Goal: Book appointment/travel/reservation

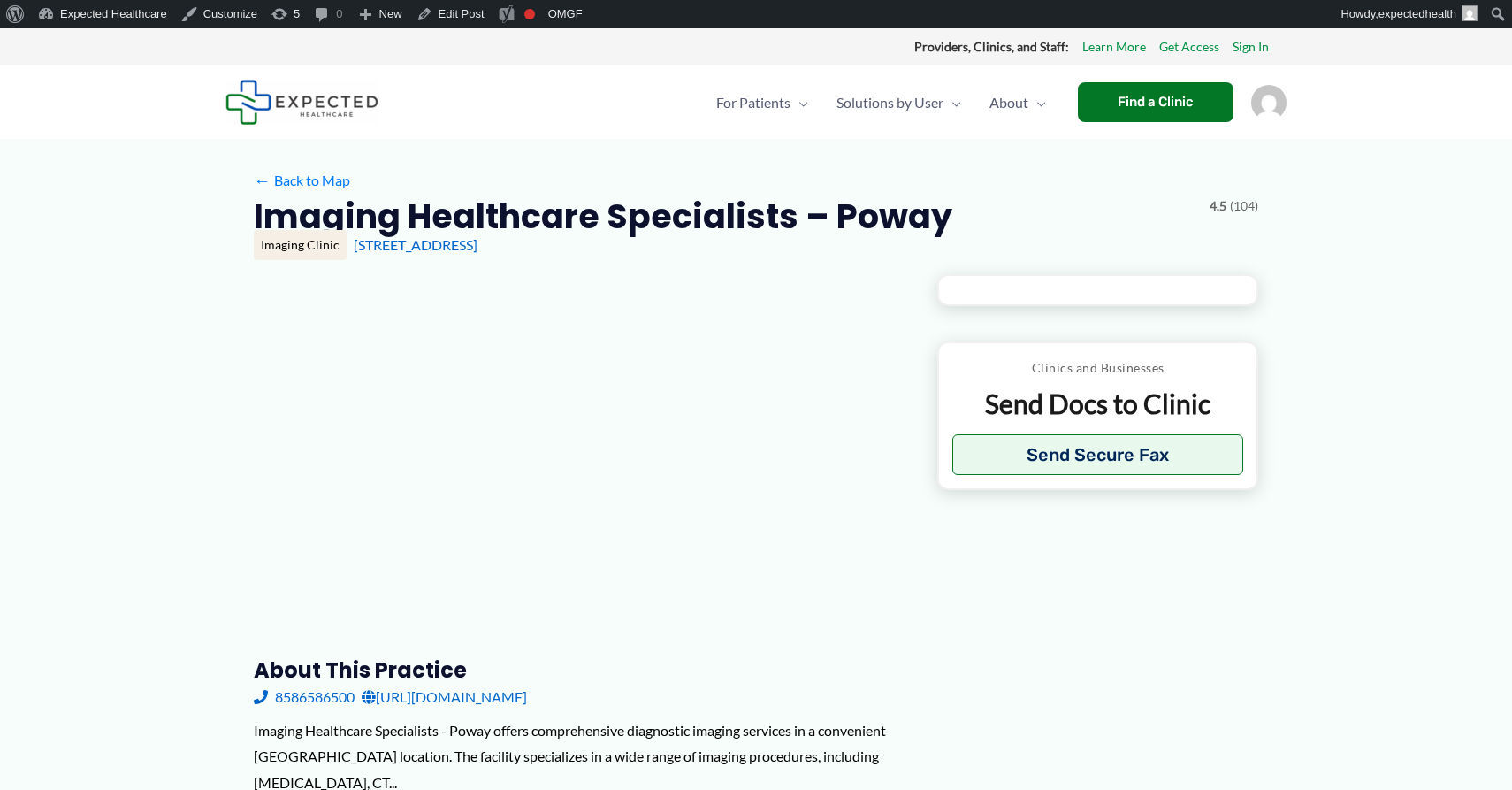
type input "**********"
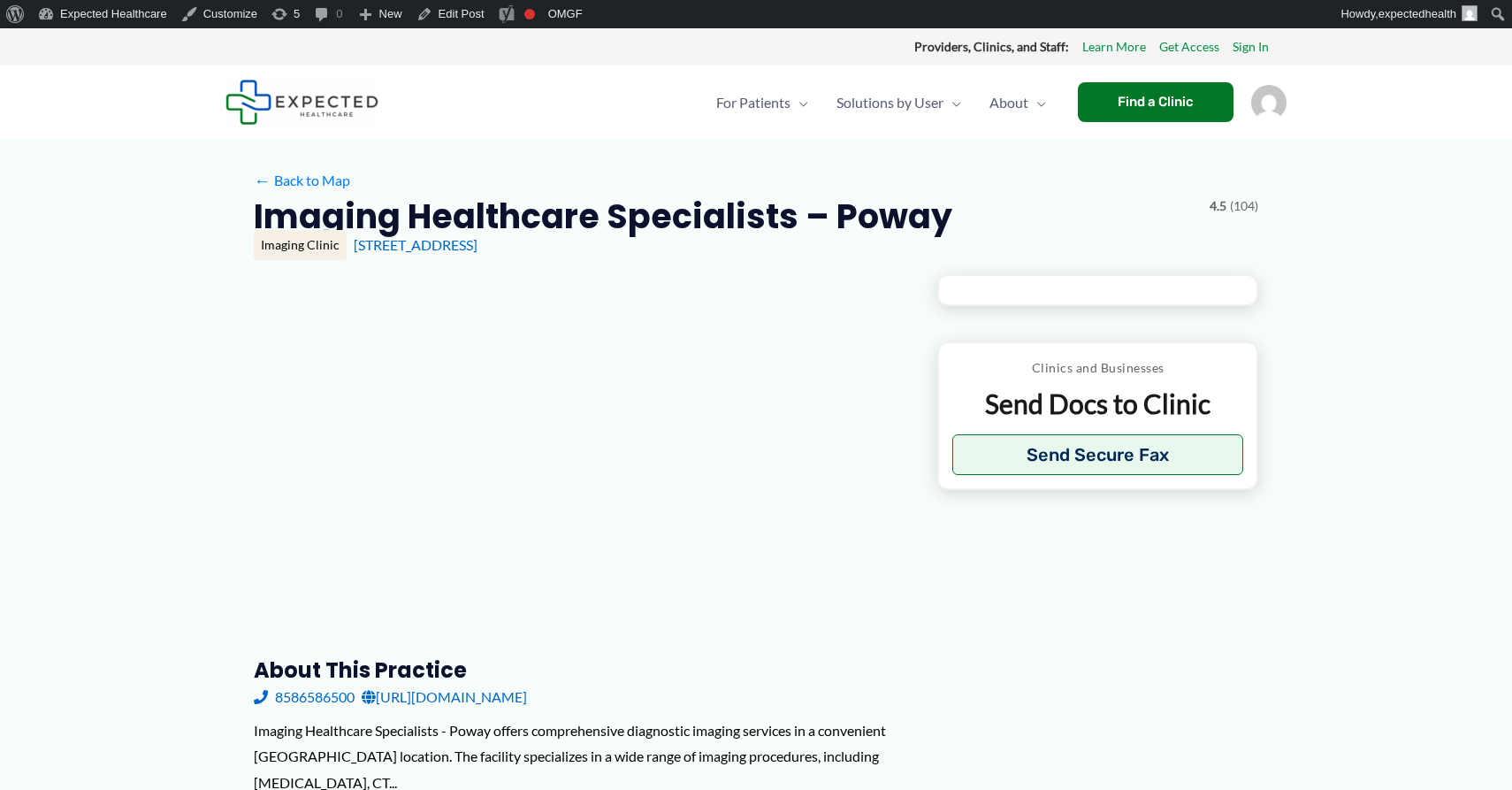
type input "**********"
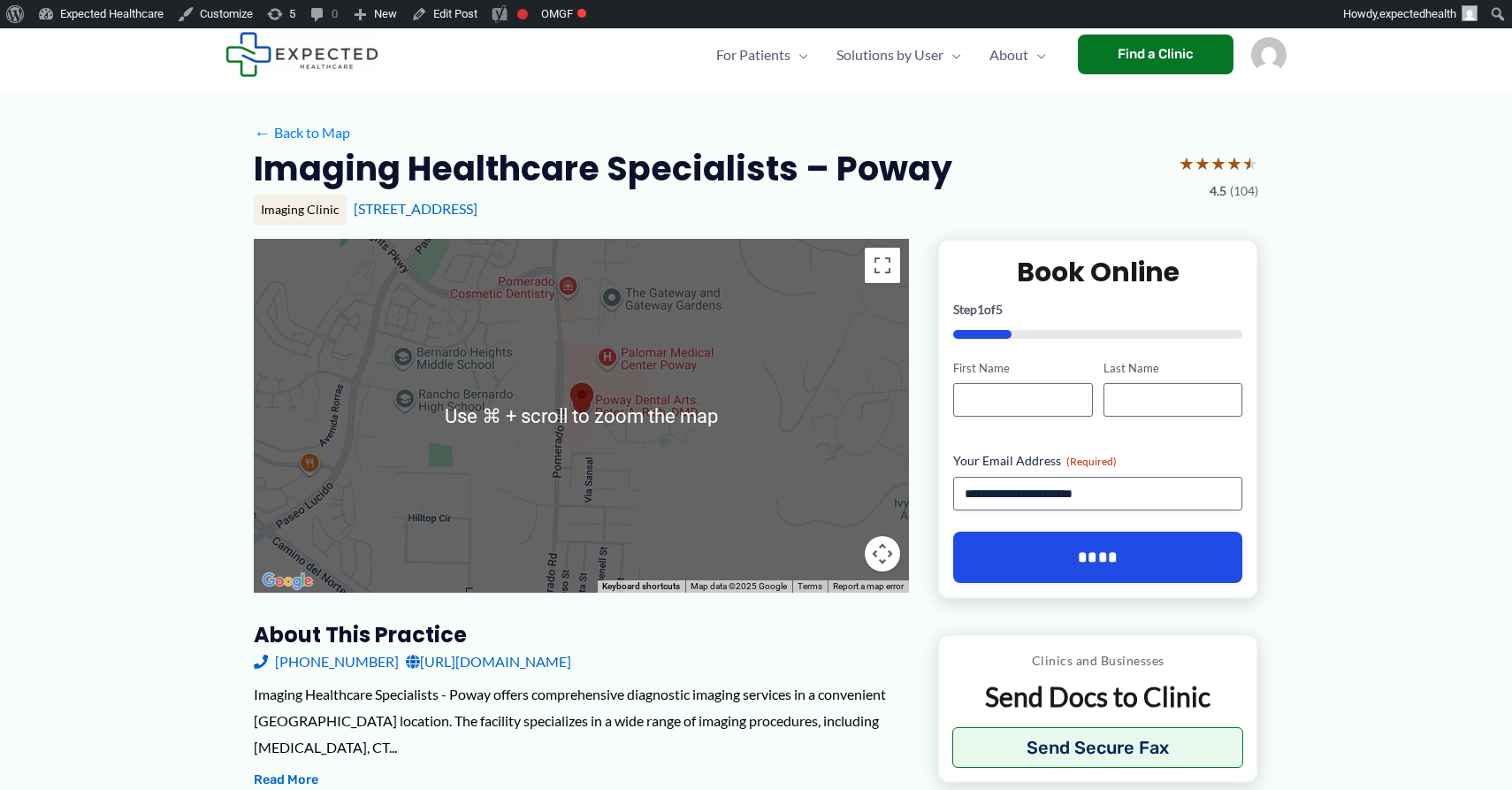
scroll to position [46, 0]
